Goal: Check status: Check status

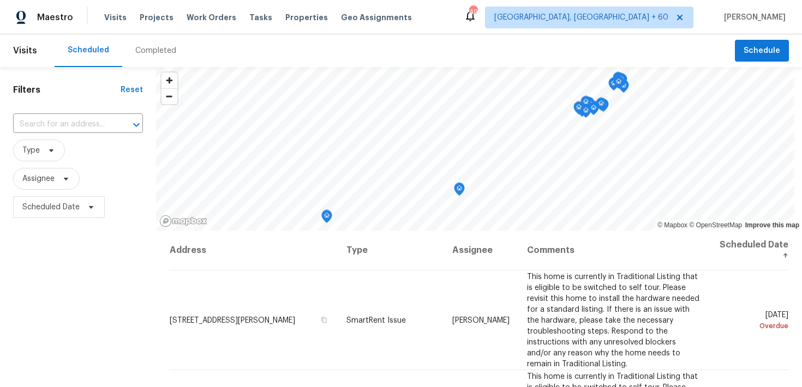
click at [154, 48] on div "Completed" at bounding box center [155, 50] width 41 height 11
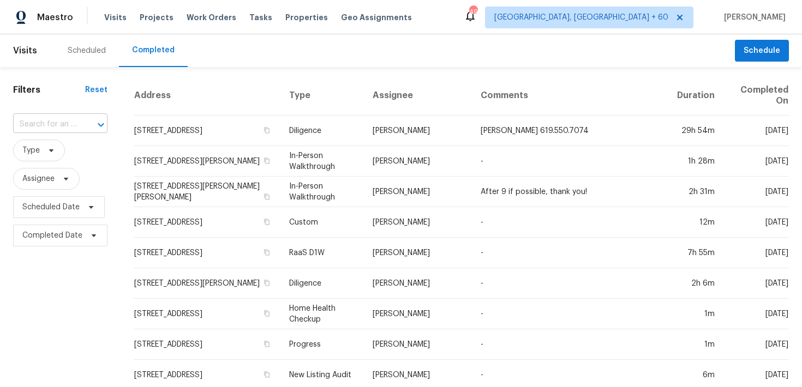
click at [55, 133] on input "text" at bounding box center [45, 124] width 64 height 17
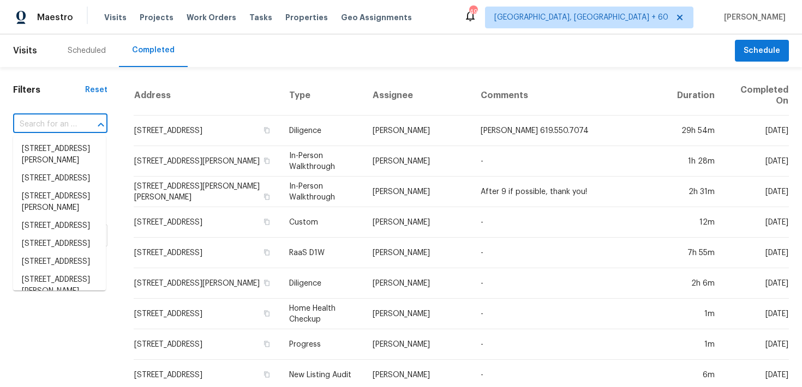
paste input "1121 [GEOGRAPHIC_DATA]"
type input "1121 [GEOGRAPHIC_DATA]"
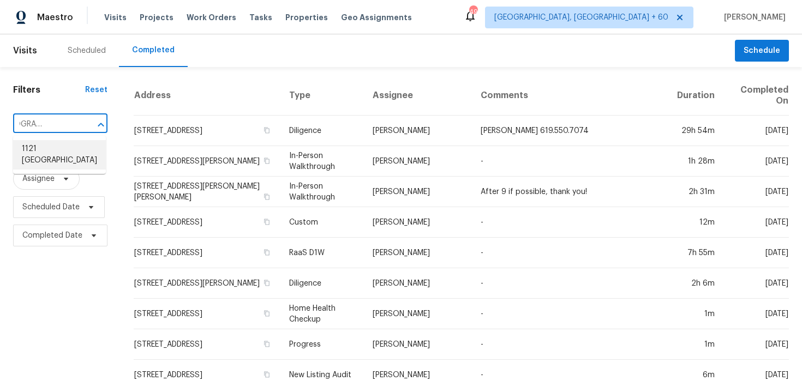
click at [29, 148] on li "1121 [GEOGRAPHIC_DATA]" at bounding box center [59, 154] width 93 height 29
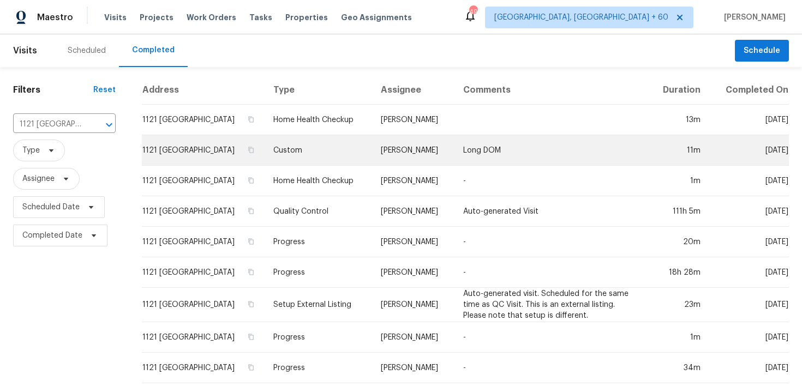
click at [333, 152] on td "Custom" at bounding box center [318, 150] width 107 height 31
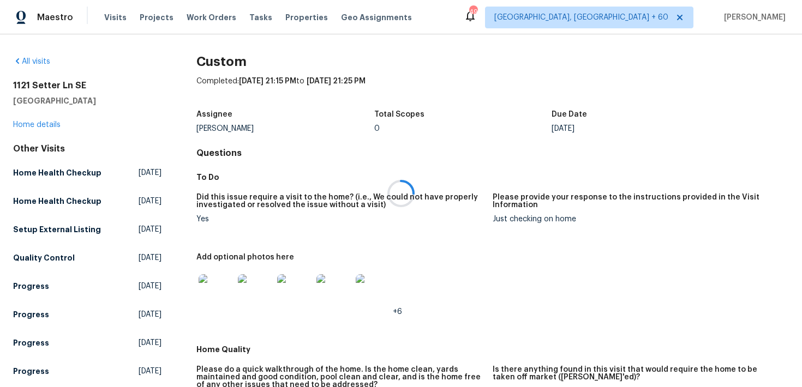
click at [50, 123] on div at bounding box center [401, 193] width 802 height 387
click at [44, 122] on link "Home details" at bounding box center [36, 125] width 47 height 8
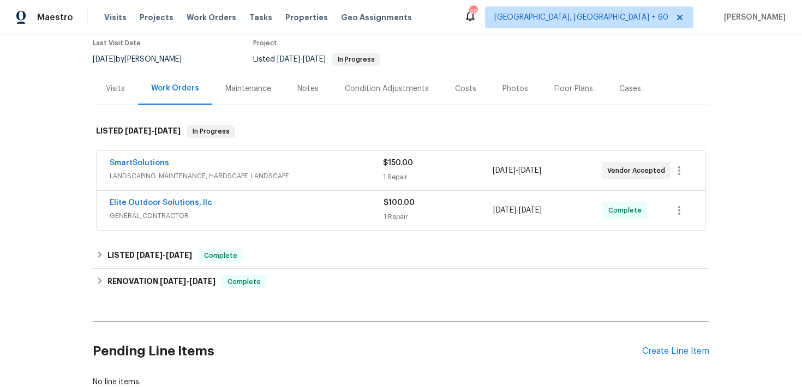
scroll to position [152, 0]
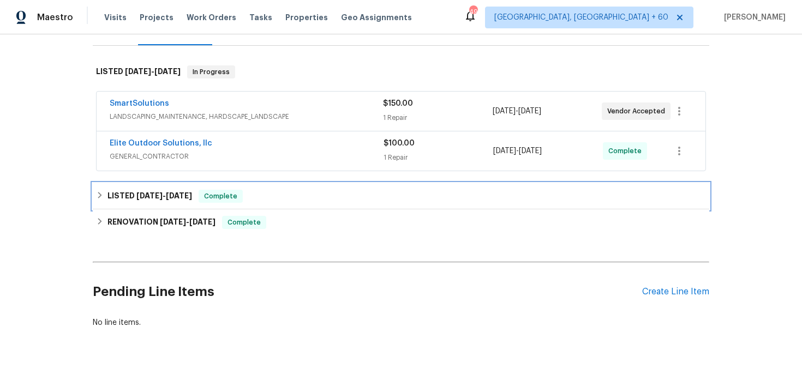
click at [269, 199] on div "LISTED [DATE] - [DATE] Complete" at bounding box center [401, 196] width 610 height 13
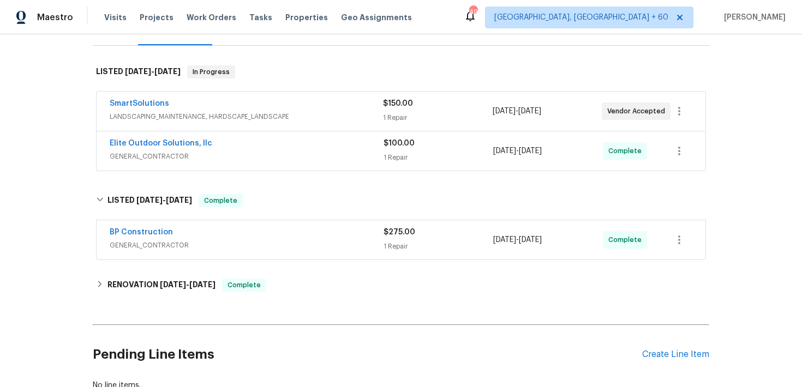
click at [341, 235] on div "BP Construction" at bounding box center [247, 233] width 274 height 13
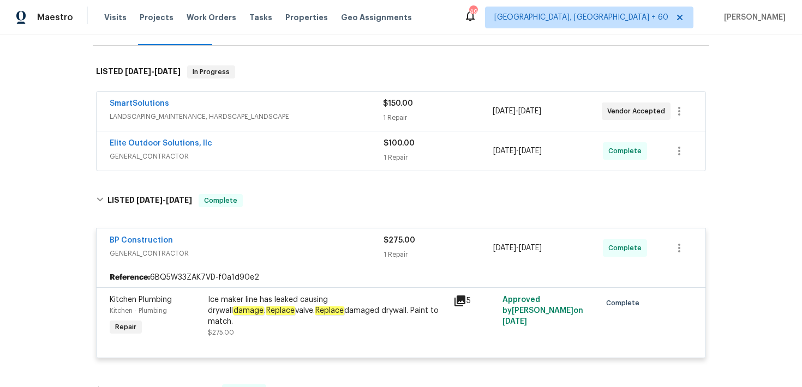
click at [392, 155] on div "1 Repair" at bounding box center [439, 157] width 110 height 11
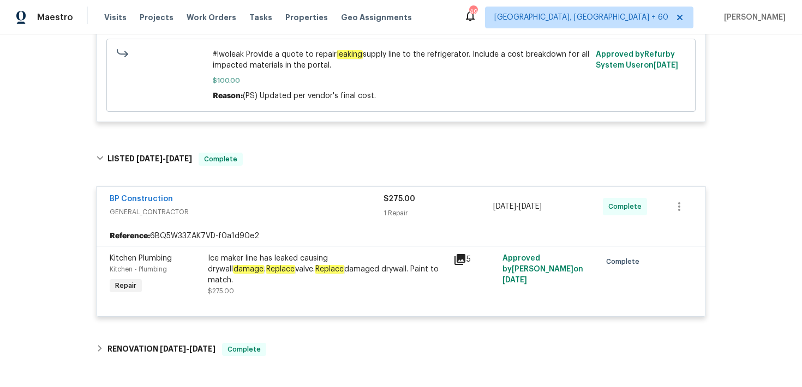
scroll to position [509, 0]
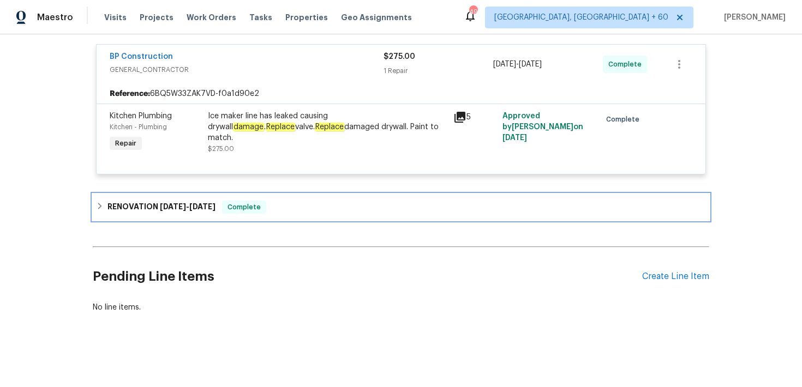
click at [272, 194] on div "RENOVATION [DATE] - [DATE] Complete" at bounding box center [401, 207] width 616 height 26
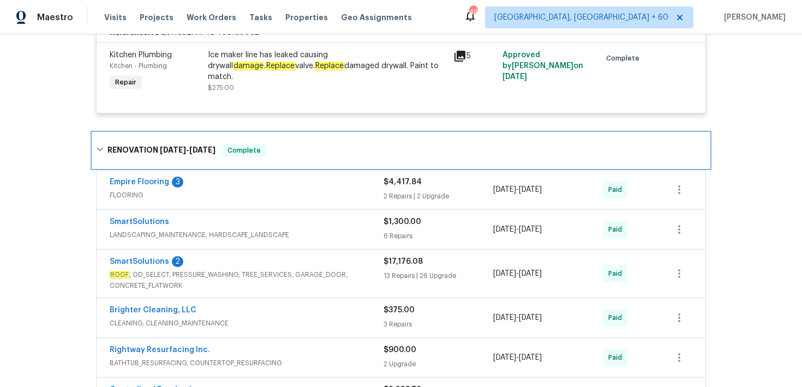
scroll to position [572, 0]
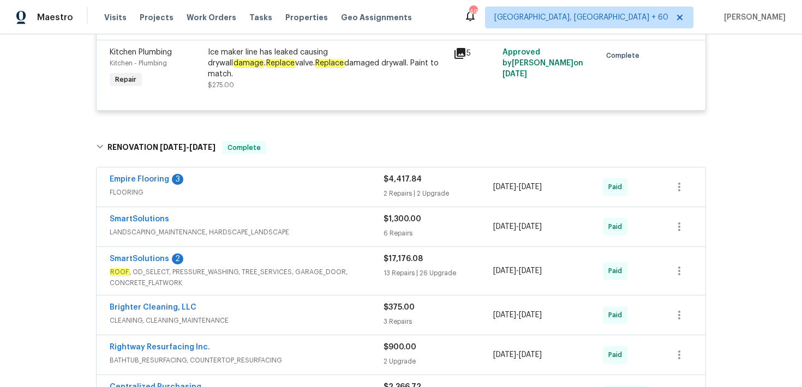
click at [395, 187] on div "$4,417.84 2 Repairs | 2 Upgrade" at bounding box center [439, 187] width 110 height 26
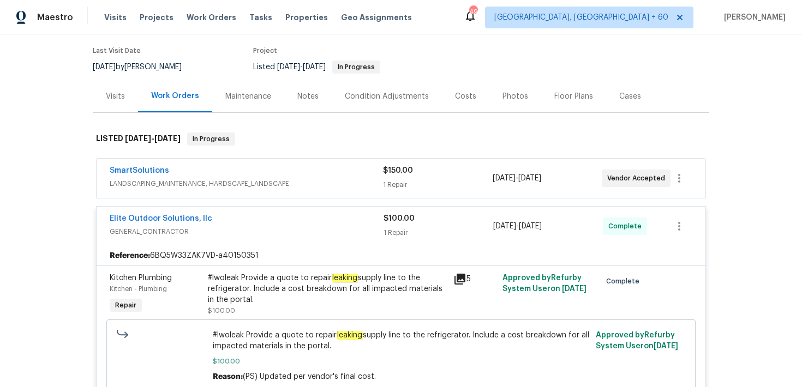
scroll to position [87, 0]
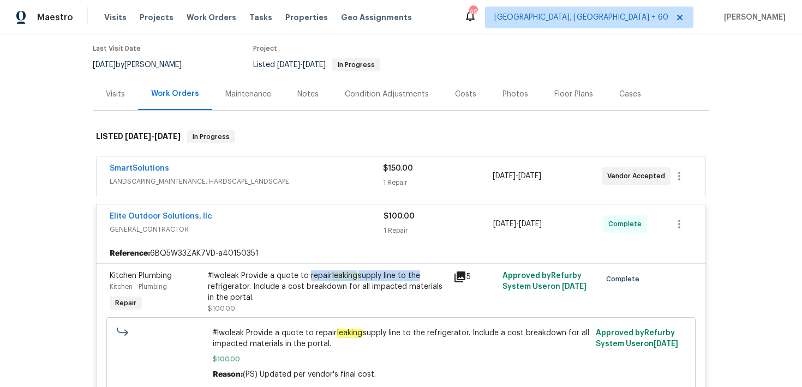
drag, startPoint x: 307, startPoint y: 276, endPoint x: 420, endPoint y: 277, distance: 112.4
click at [420, 277] on div "#lwoleak Provide a quote to repair leaking supply line to the refrigerator. Inc…" at bounding box center [327, 287] width 239 height 33
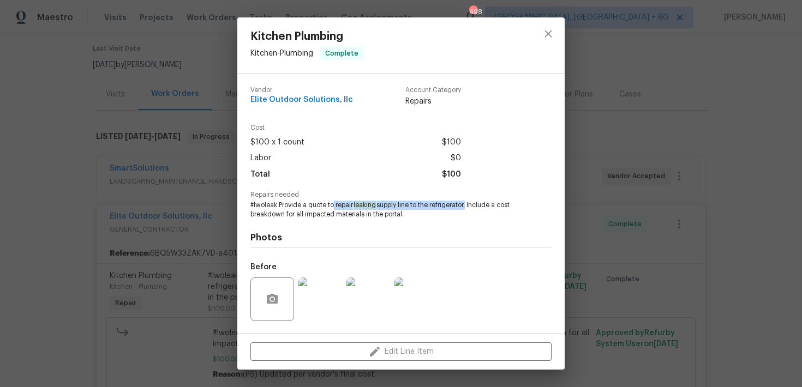
drag, startPoint x: 334, startPoint y: 206, endPoint x: 469, endPoint y: 203, distance: 134.8
click at [469, 203] on span "#lwoleak Provide a quote to repair leaking supply line to the refrigerator. Inc…" at bounding box center [385, 210] width 271 height 19
copy span "repair leaking supply line to the refrigerator"
click at [548, 35] on icon "close" at bounding box center [548, 33] width 13 height 13
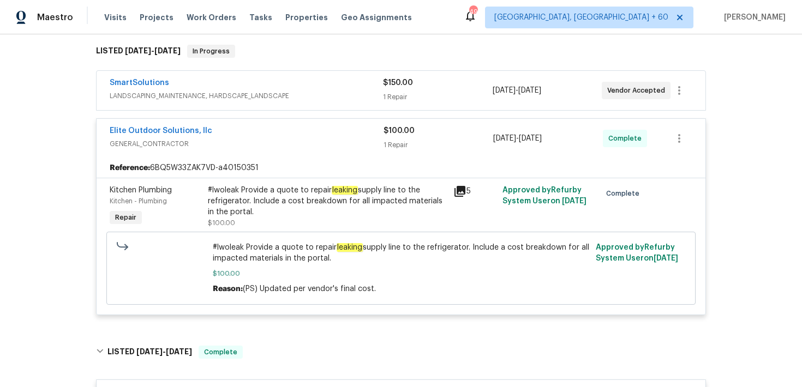
scroll to position [178, 0]
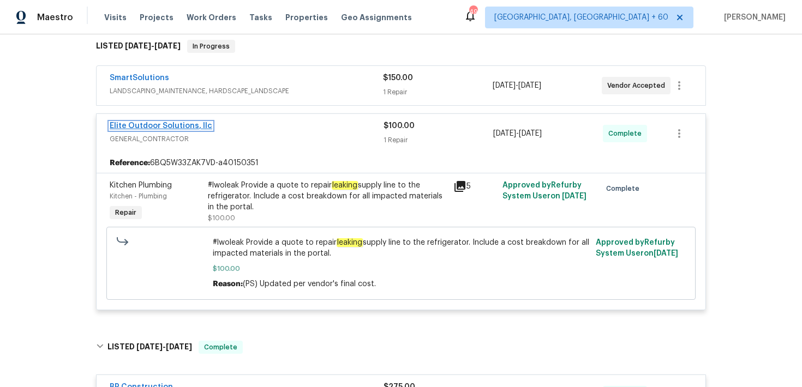
click at [191, 127] on link "Elite Outdoor Solutions, llc" at bounding box center [161, 126] width 103 height 8
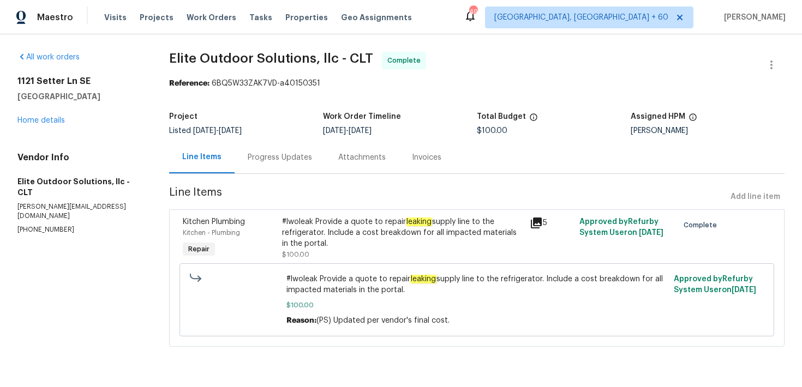
click at [278, 161] on div "Progress Updates" at bounding box center [280, 157] width 64 height 11
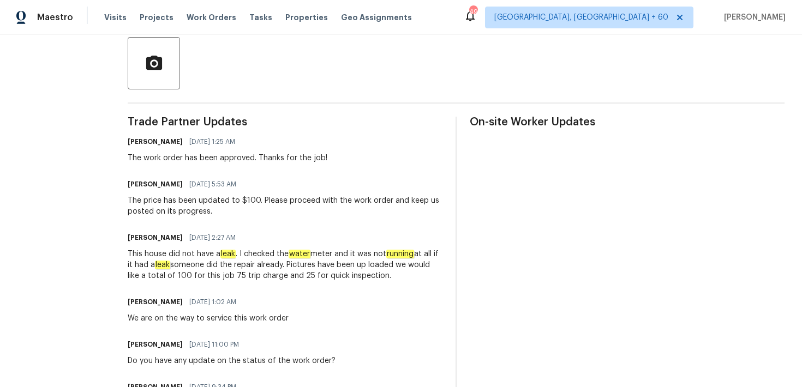
scroll to position [243, 0]
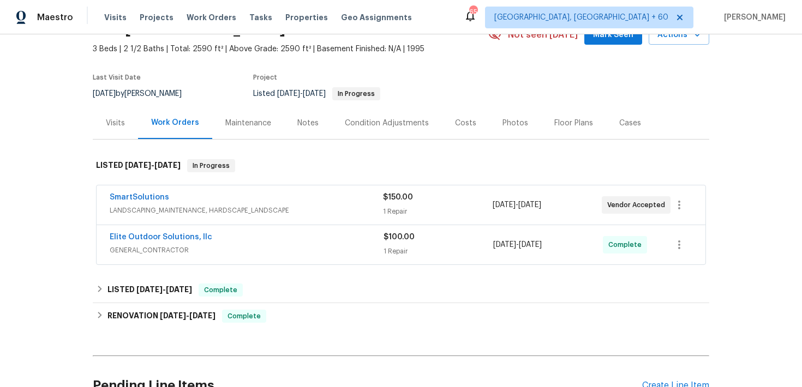
scroll to position [112, 0]
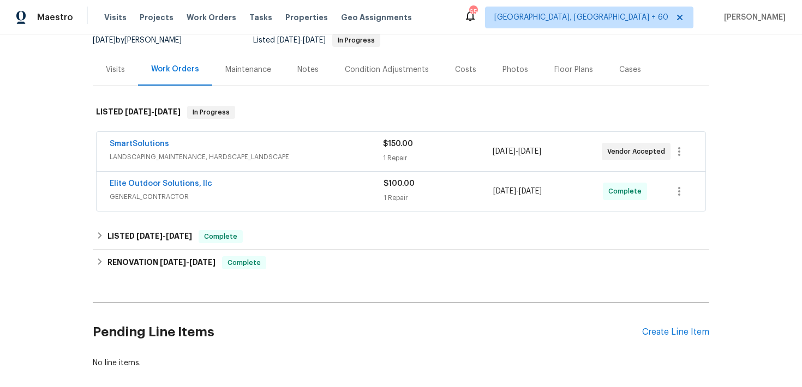
click at [399, 190] on div "$100.00 1 Repair" at bounding box center [439, 191] width 110 height 26
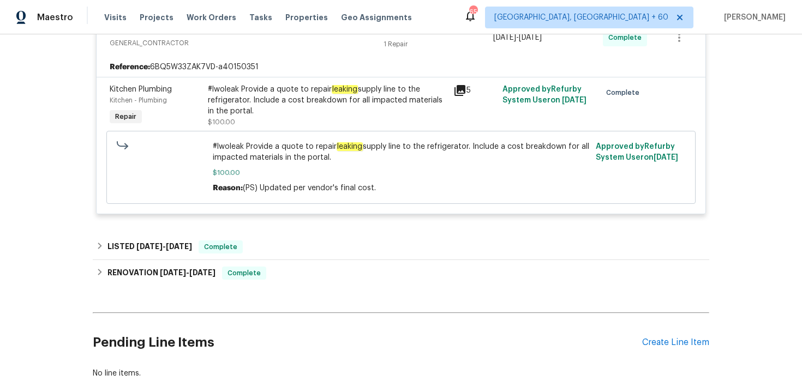
scroll to position [288, 0]
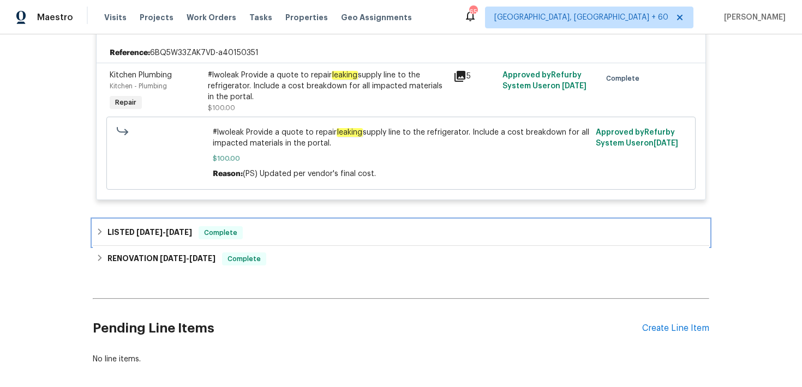
click at [286, 233] on div "LISTED [DATE] - [DATE] Complete" at bounding box center [401, 232] width 610 height 13
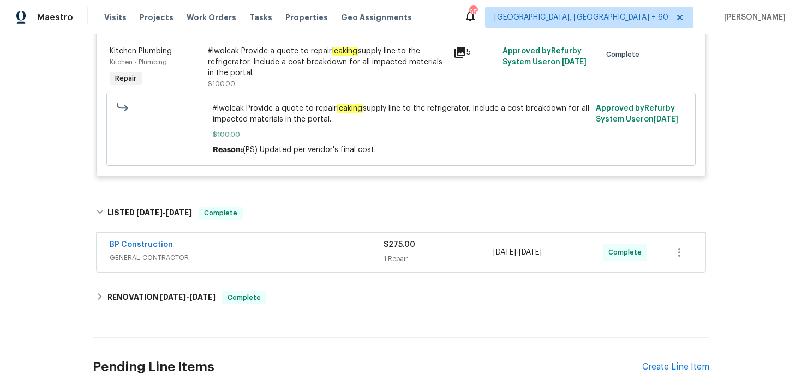
click at [394, 254] on div "$275.00 1 Repair" at bounding box center [439, 252] width 110 height 26
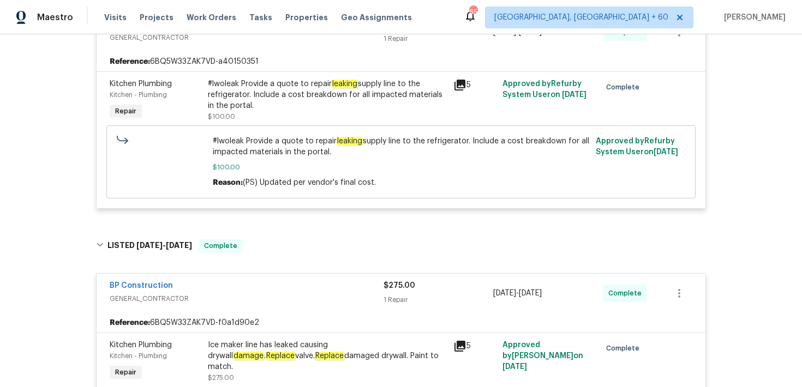
scroll to position [0, 0]
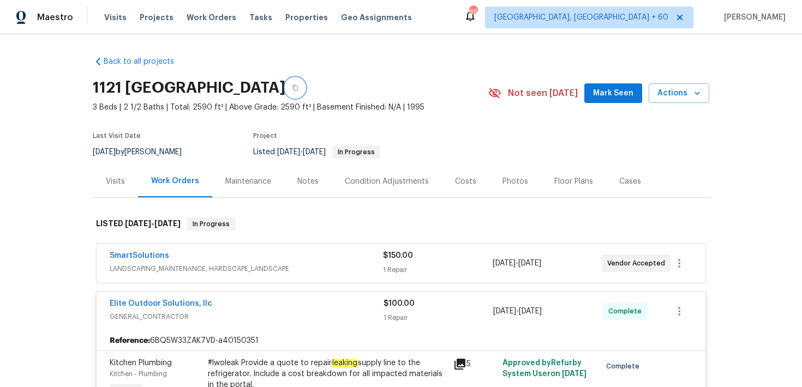
click at [298, 87] on icon "button" at bounding box center [295, 88] width 7 height 7
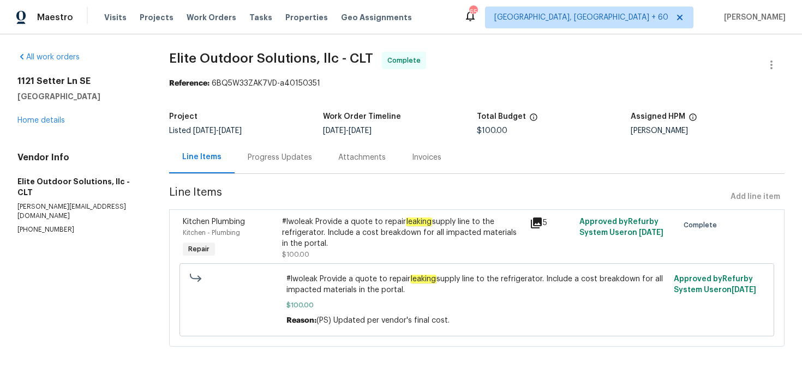
click at [275, 154] on div "Progress Updates" at bounding box center [280, 157] width 64 height 11
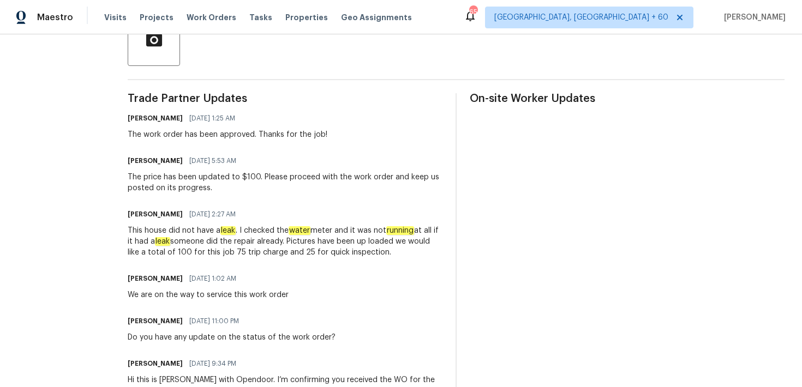
scroll to position [275, 0]
